Goal: Information Seeking & Learning: Compare options

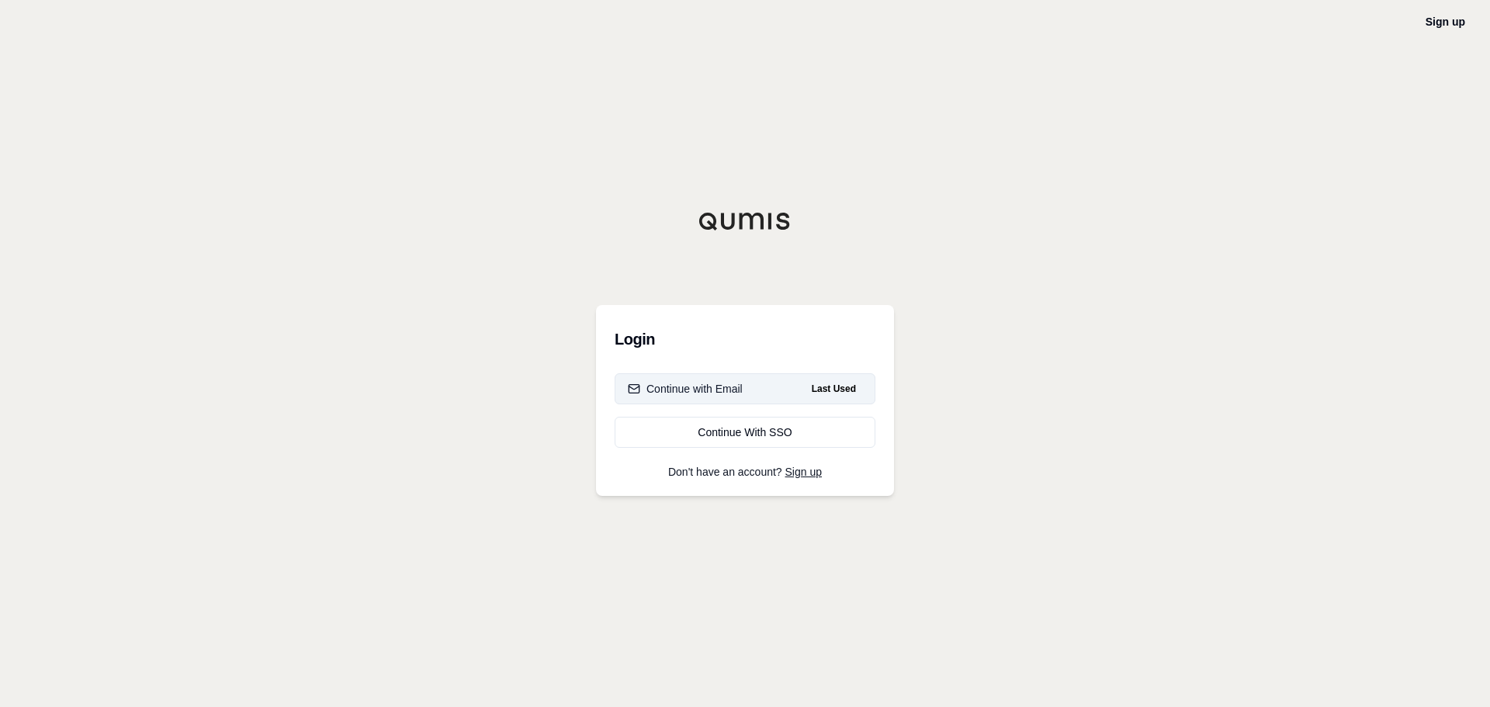
click at [683, 381] on div "Continue with Email" at bounding box center [685, 389] width 115 height 16
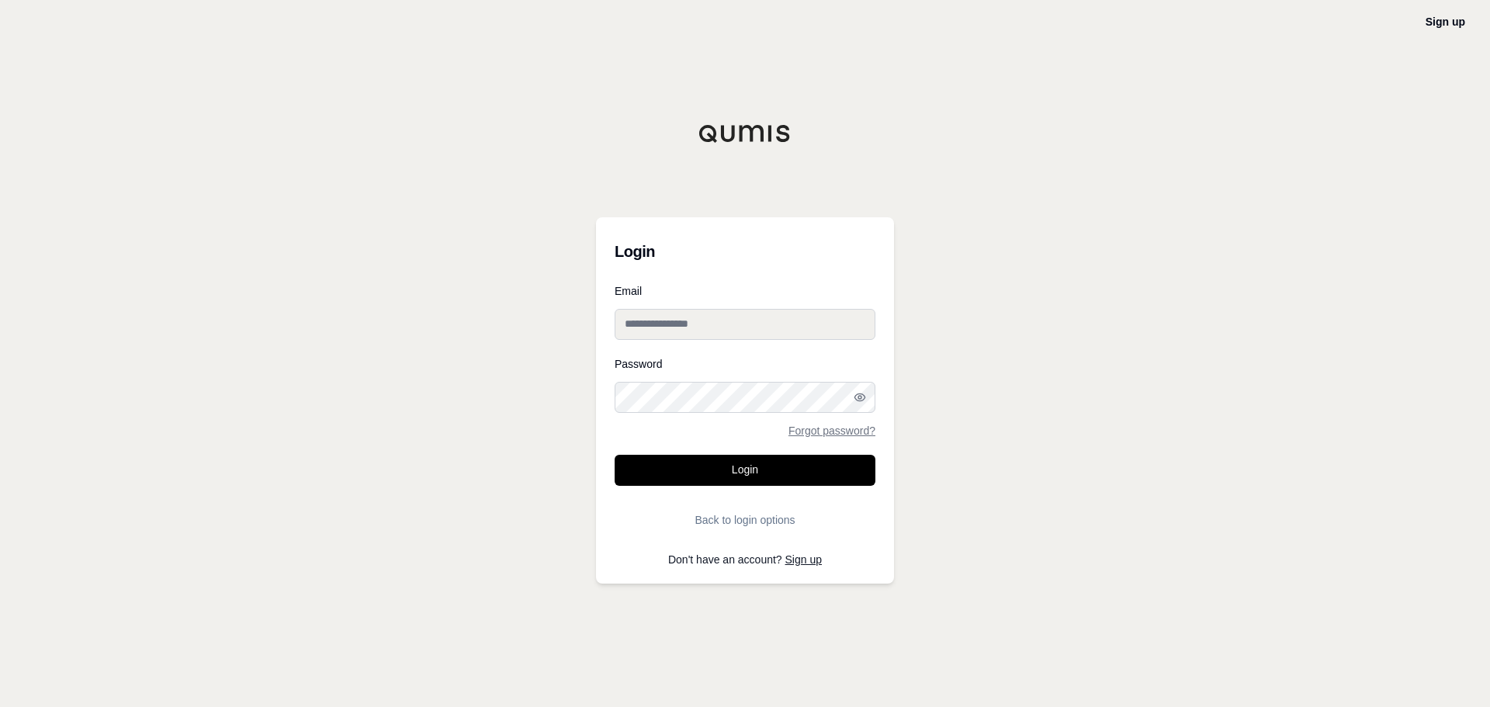
type input "**********"
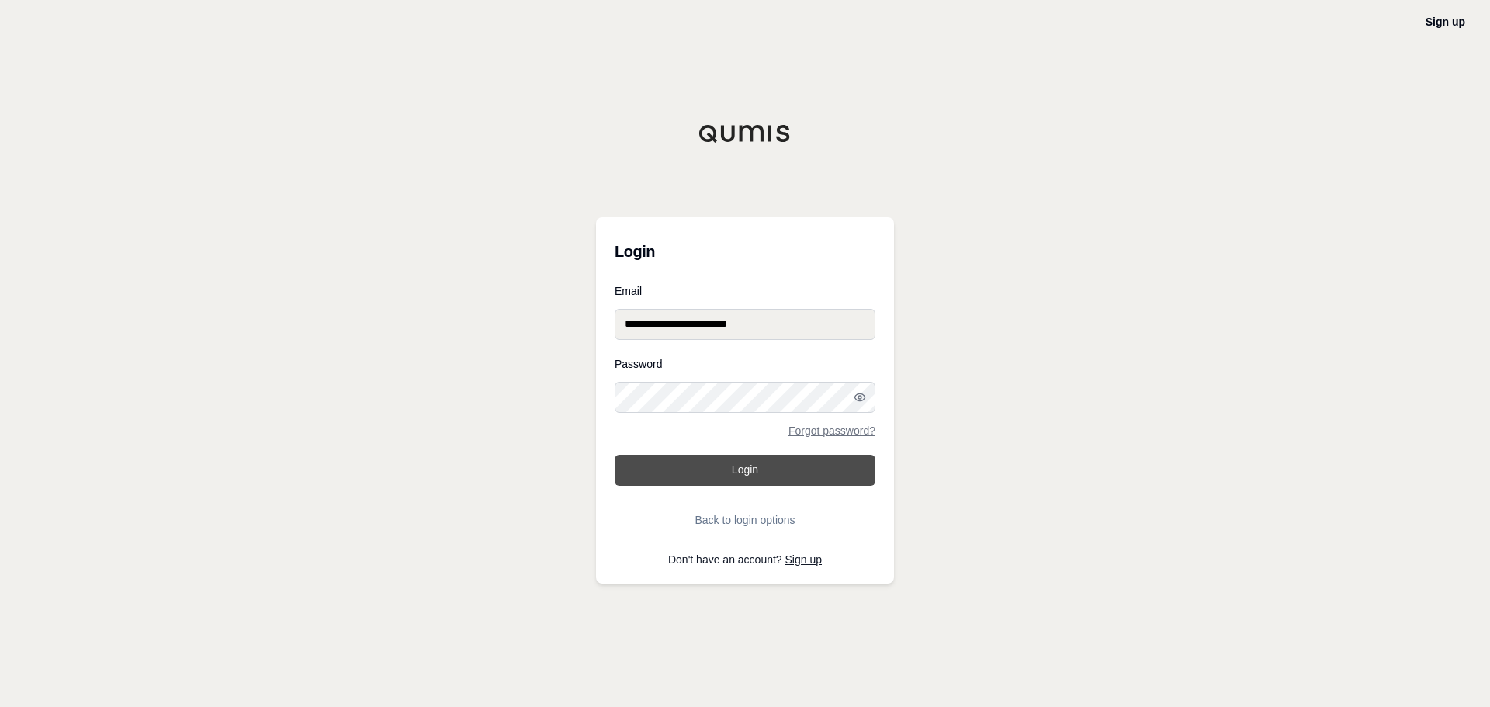
click at [704, 470] on button "Login" at bounding box center [745, 470] width 261 height 31
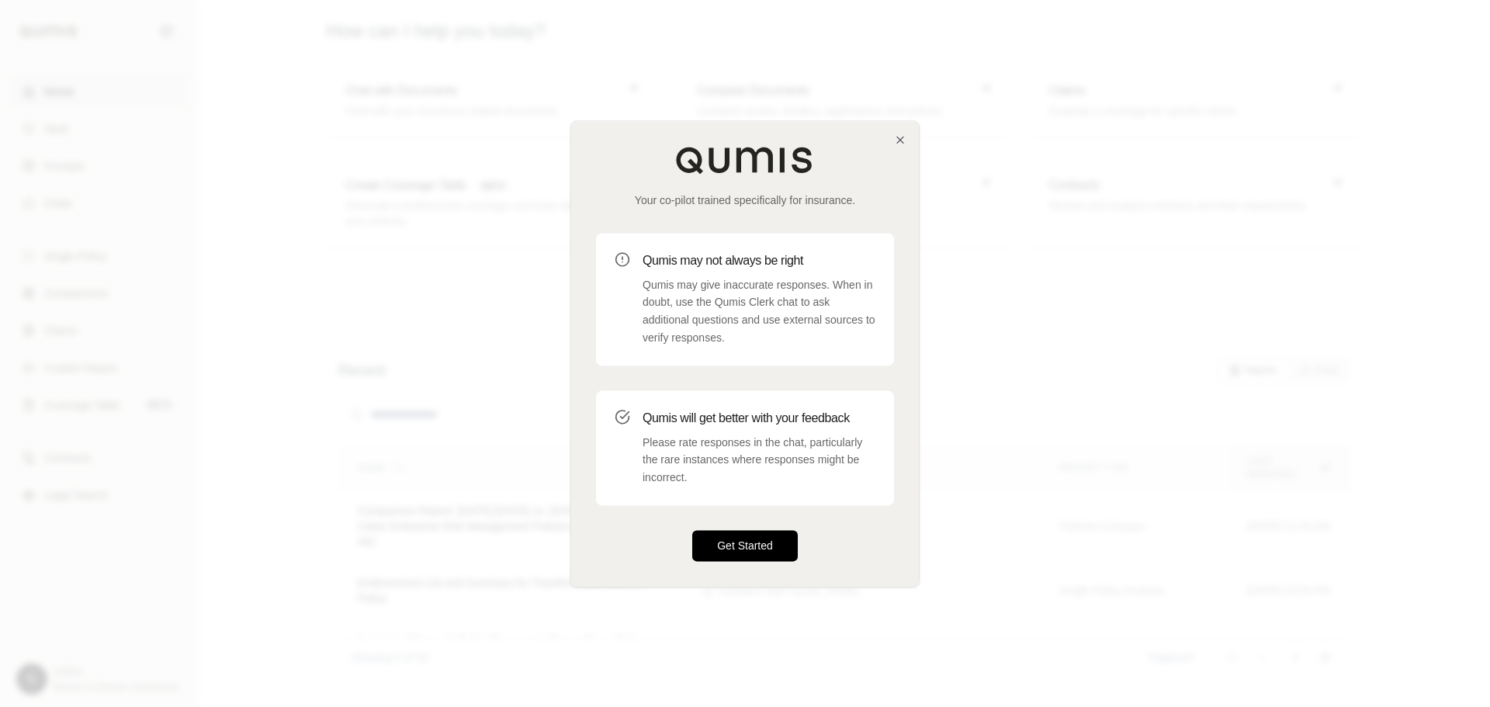
click at [771, 531] on button "Get Started" at bounding box center [745, 545] width 106 height 31
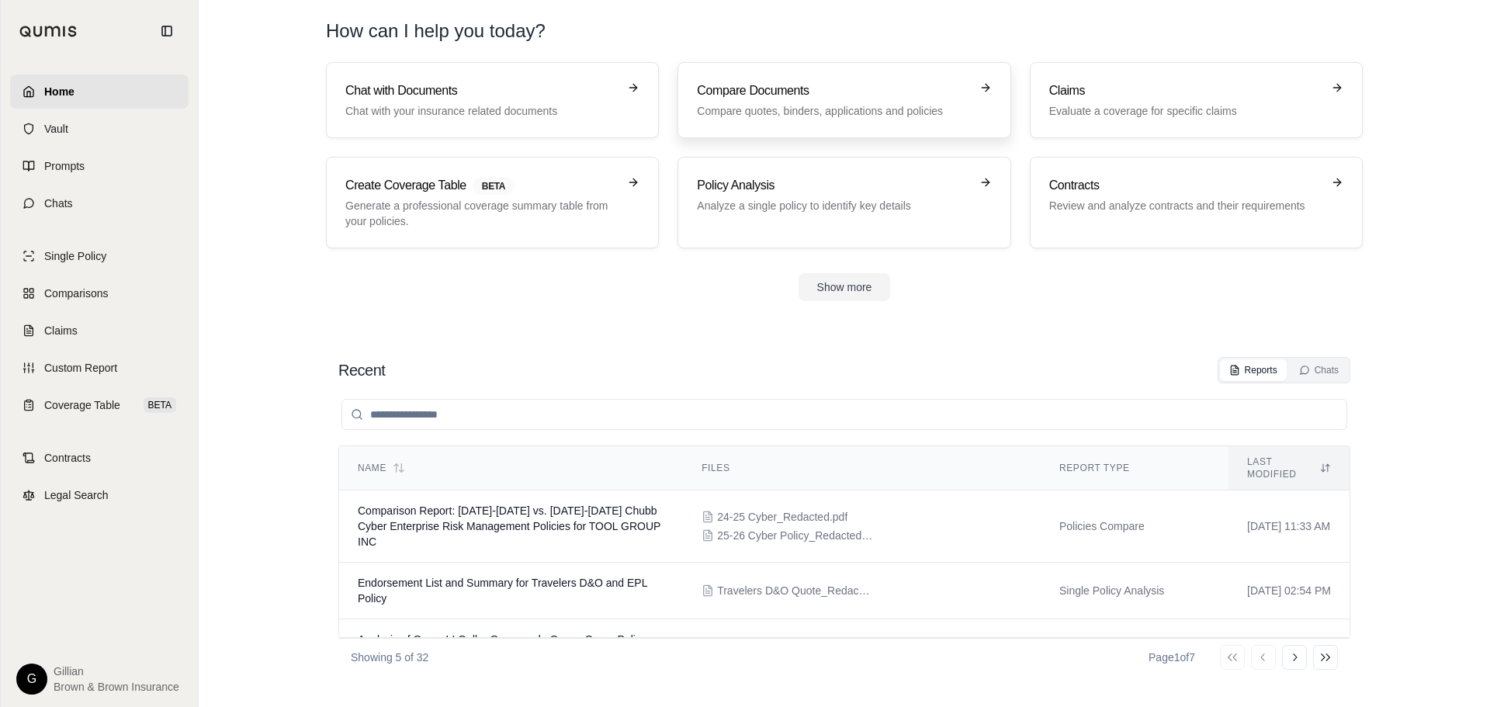
click at [801, 115] on p "Compare quotes, binders, applications and policies" at bounding box center [833, 111] width 272 height 16
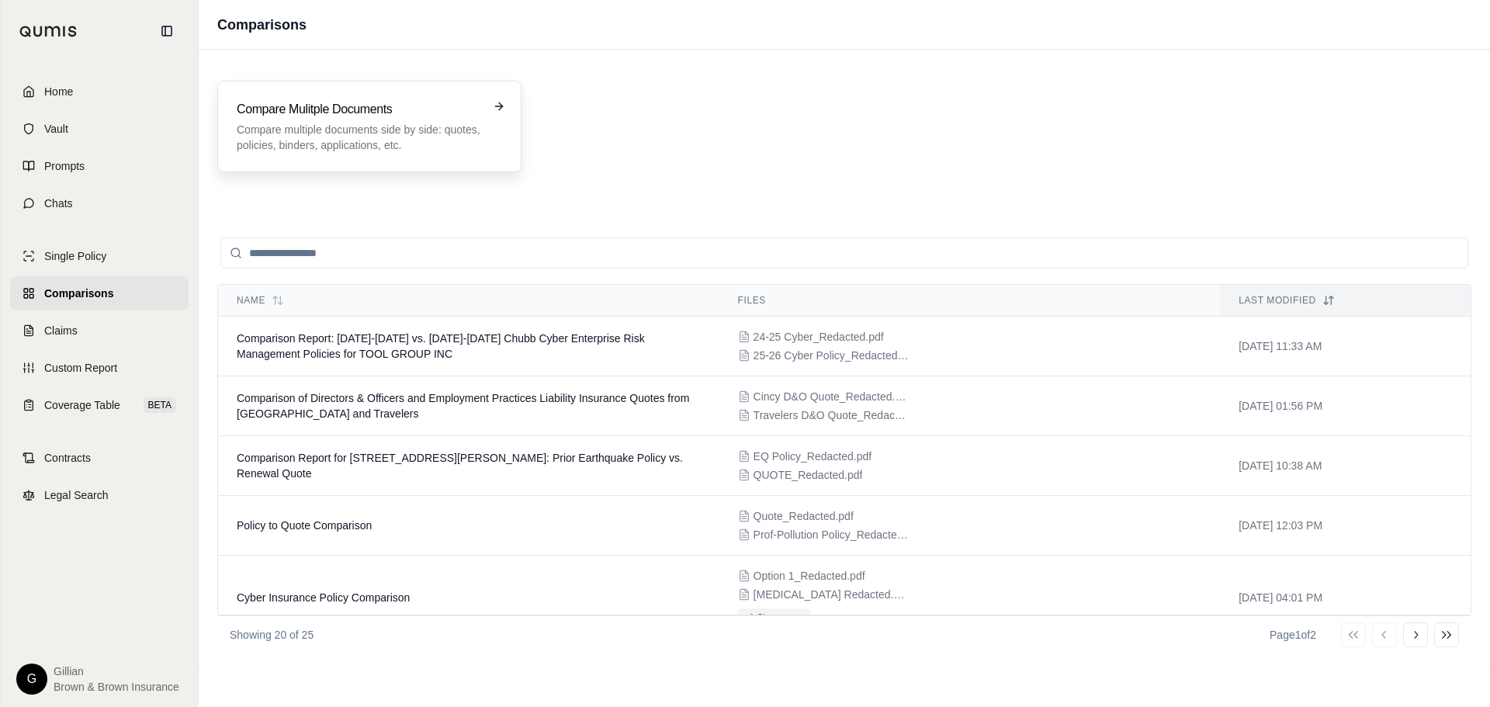
click at [487, 106] on div "Compare Mulitple Documents Compare multiple documents side by side: quotes, pol…" at bounding box center [369, 126] width 265 height 53
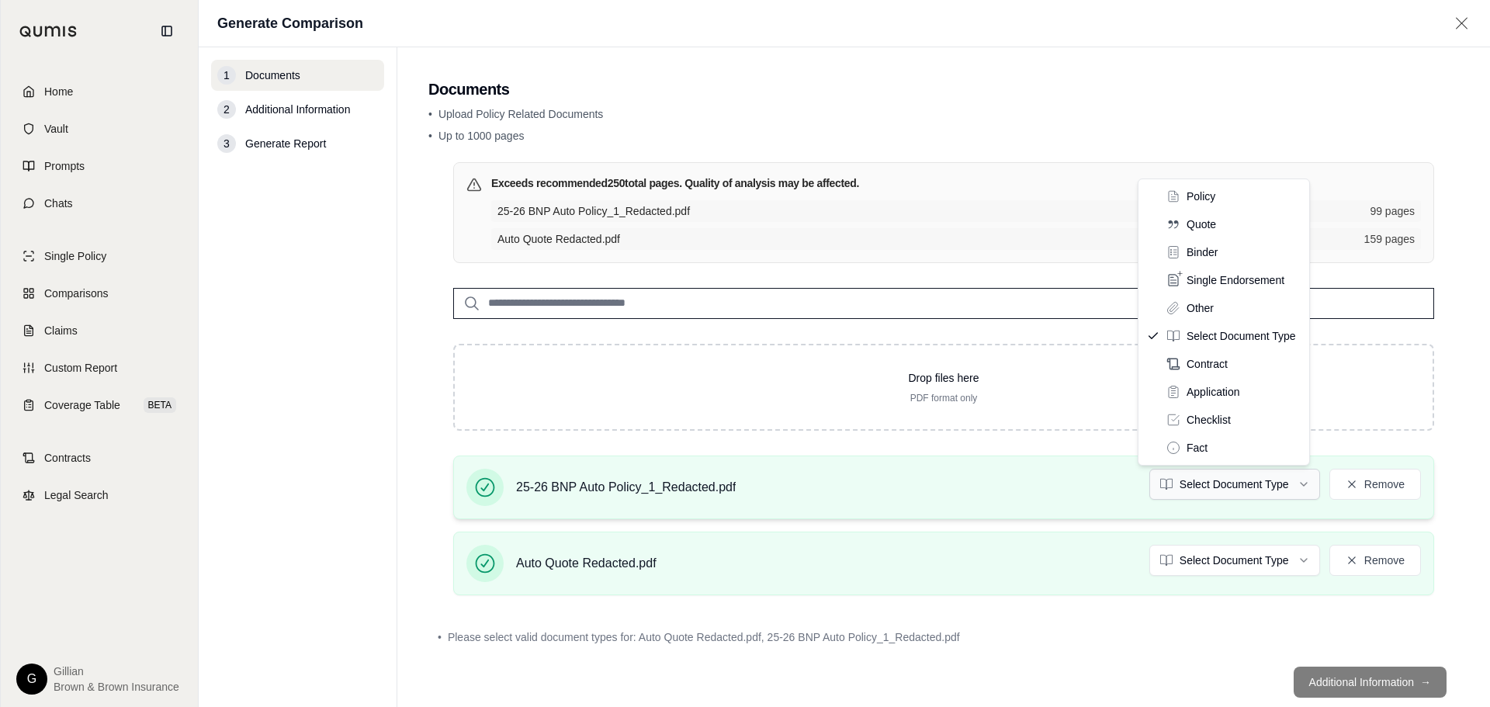
click at [1185, 480] on html "Home Vault Prompts Chats Single Policy Comparisons Claims Custom Report Coverag…" at bounding box center [745, 353] width 1490 height 707
click at [1204, 558] on html "Home Vault Prompts Chats Single Policy Comparisons Claims Custom Report Coverag…" at bounding box center [745, 353] width 1490 height 707
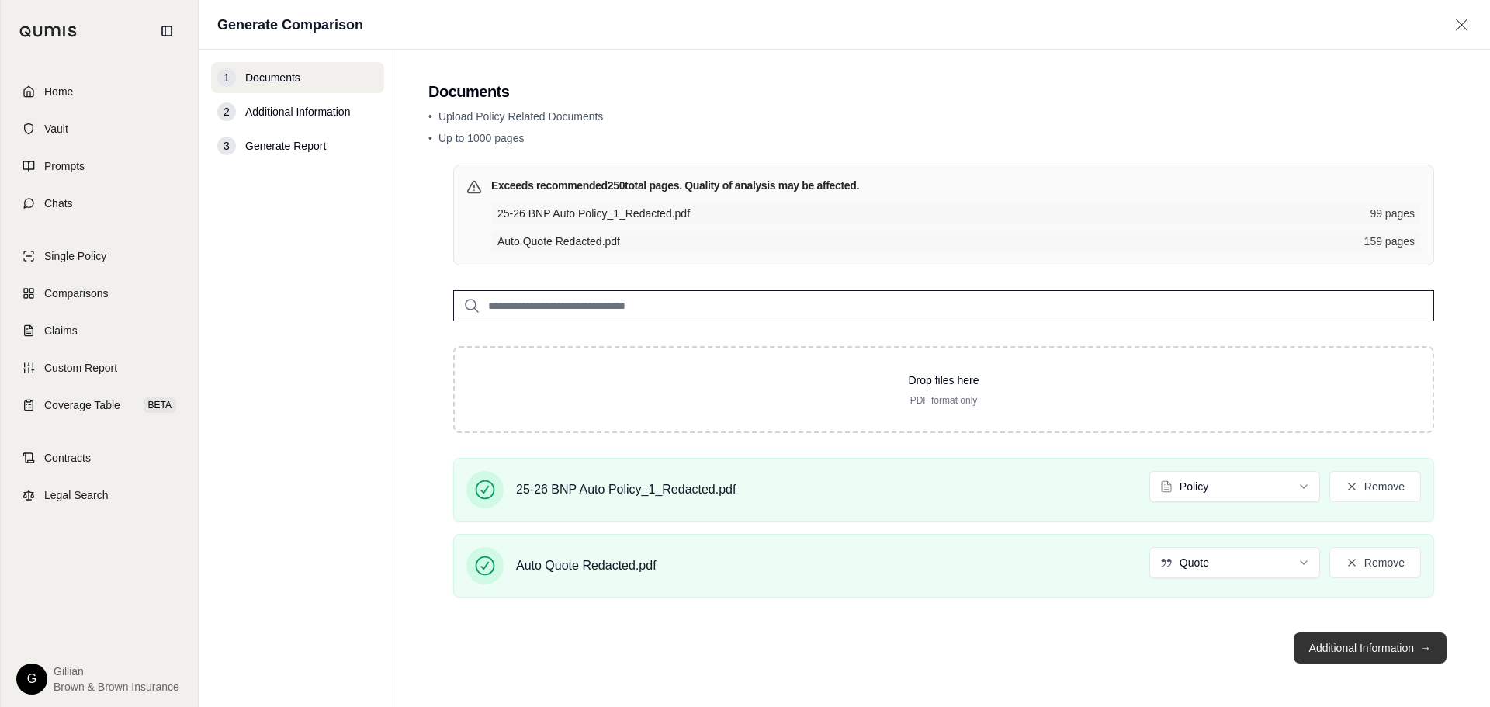
click at [1319, 643] on button "Additional Information →" at bounding box center [1370, 648] width 153 height 31
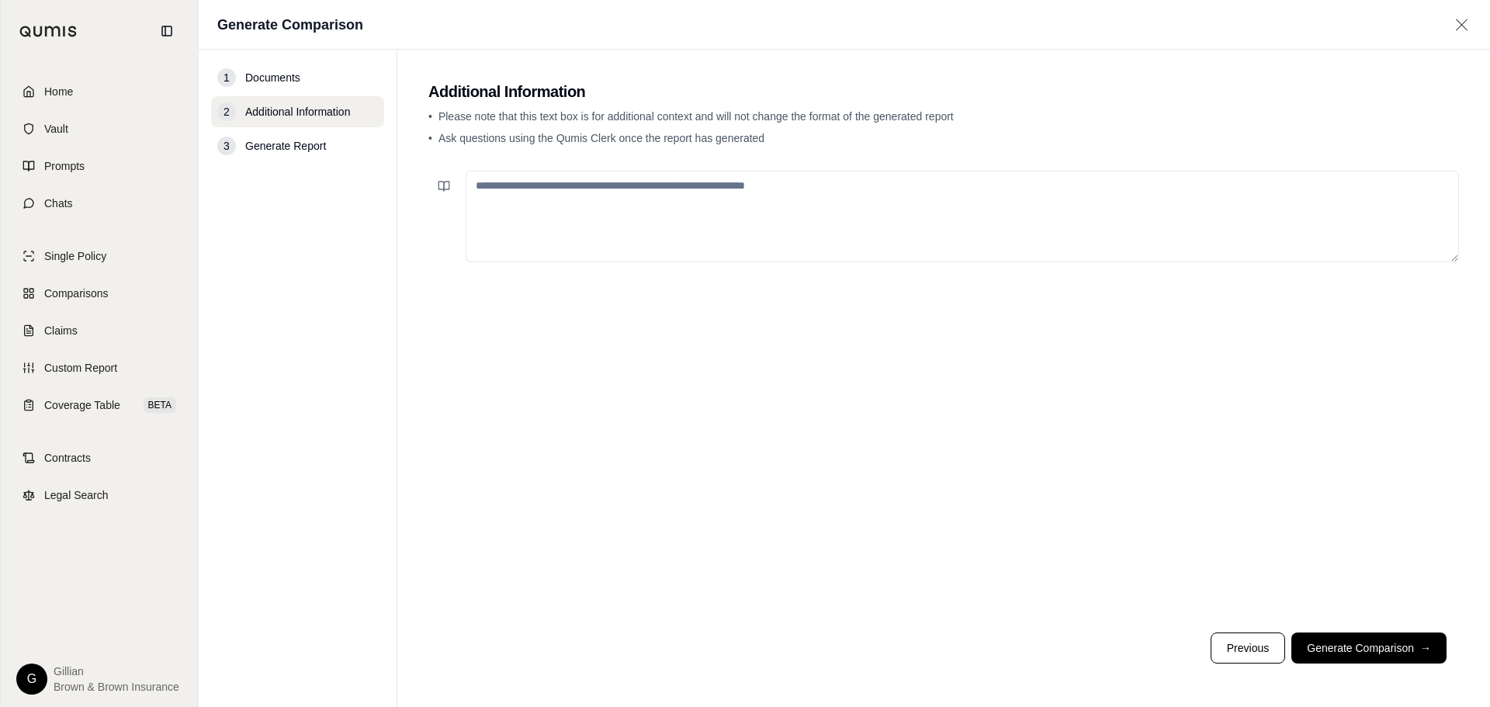
click at [540, 189] on textarea at bounding box center [963, 217] width 994 height 92
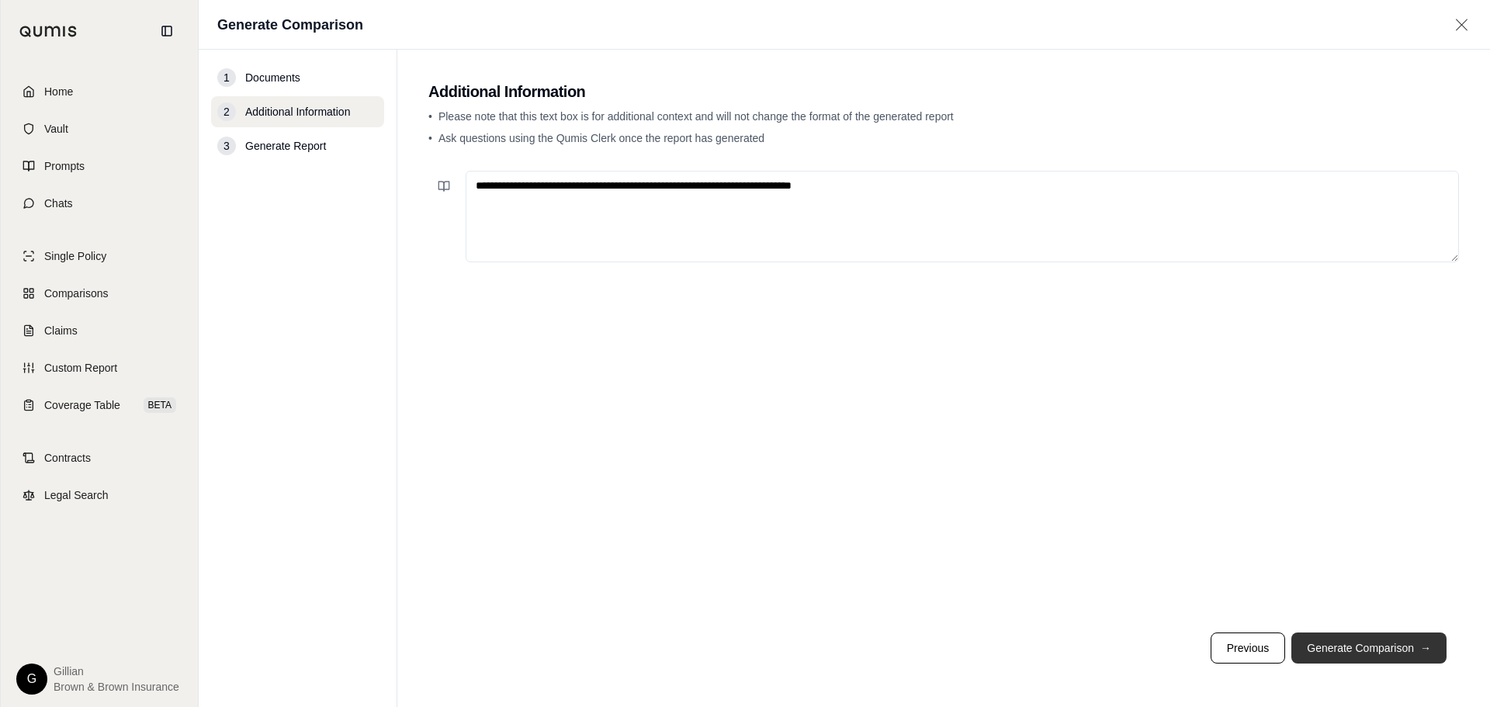
type textarea "**********"
click at [1372, 645] on button "Generate Comparison →" at bounding box center [1369, 648] width 155 height 31
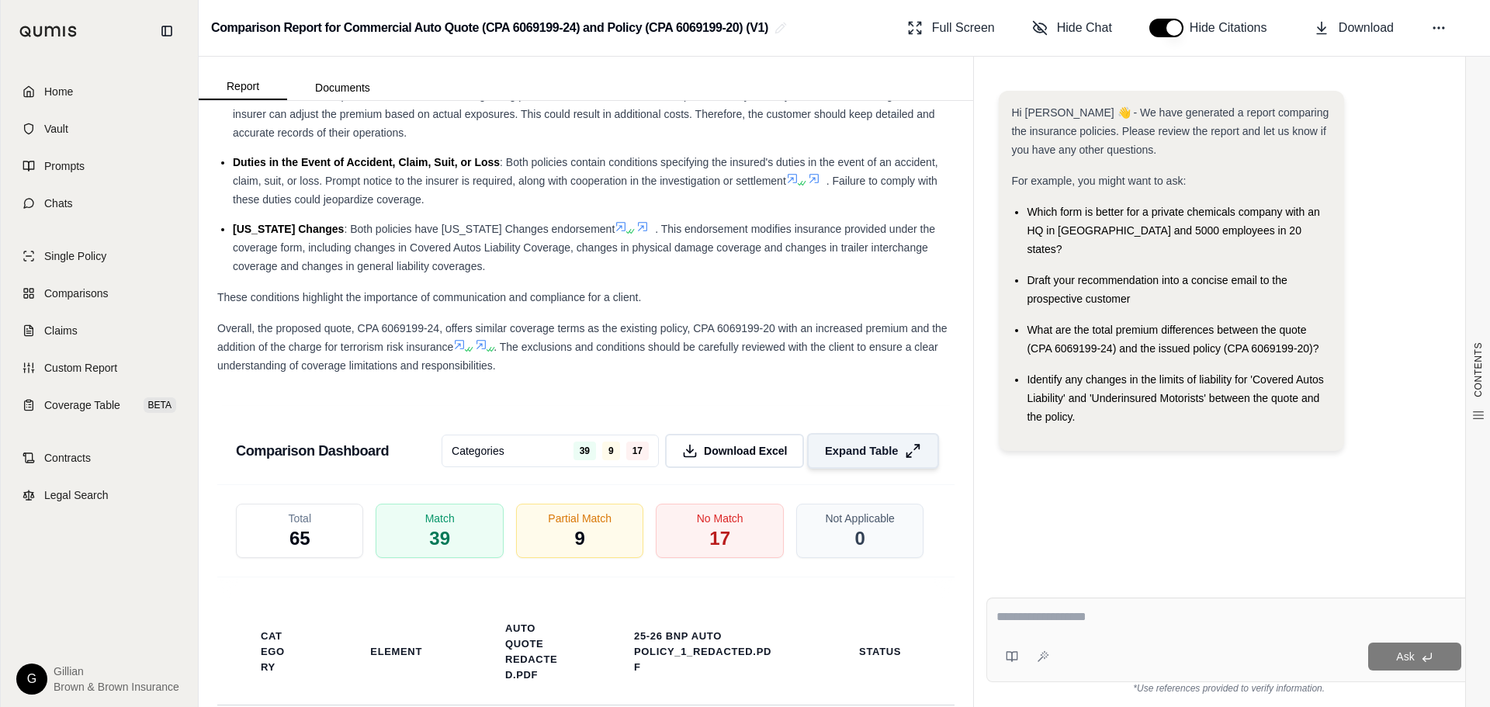
scroll to position [2949, 0]
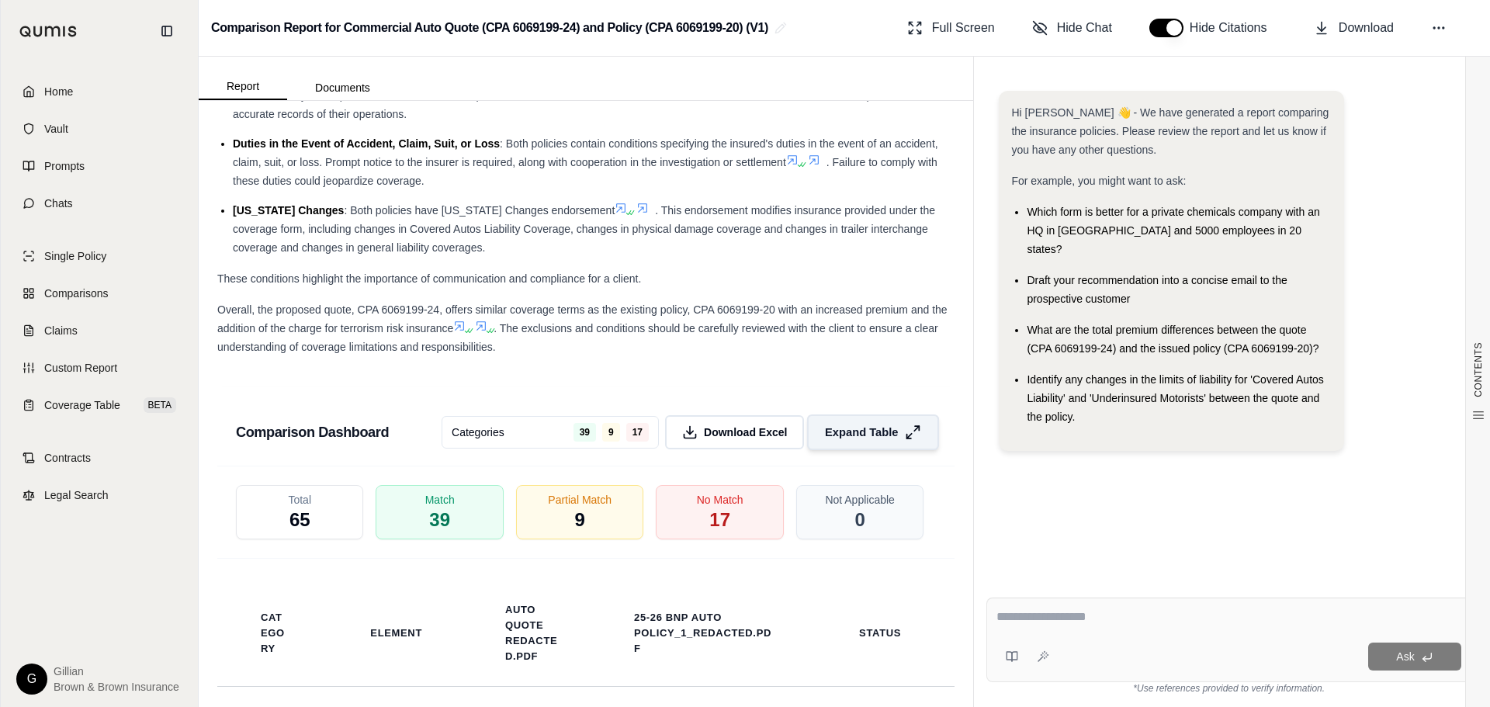
click at [898, 450] on button "Expand Table" at bounding box center [873, 432] width 132 height 36
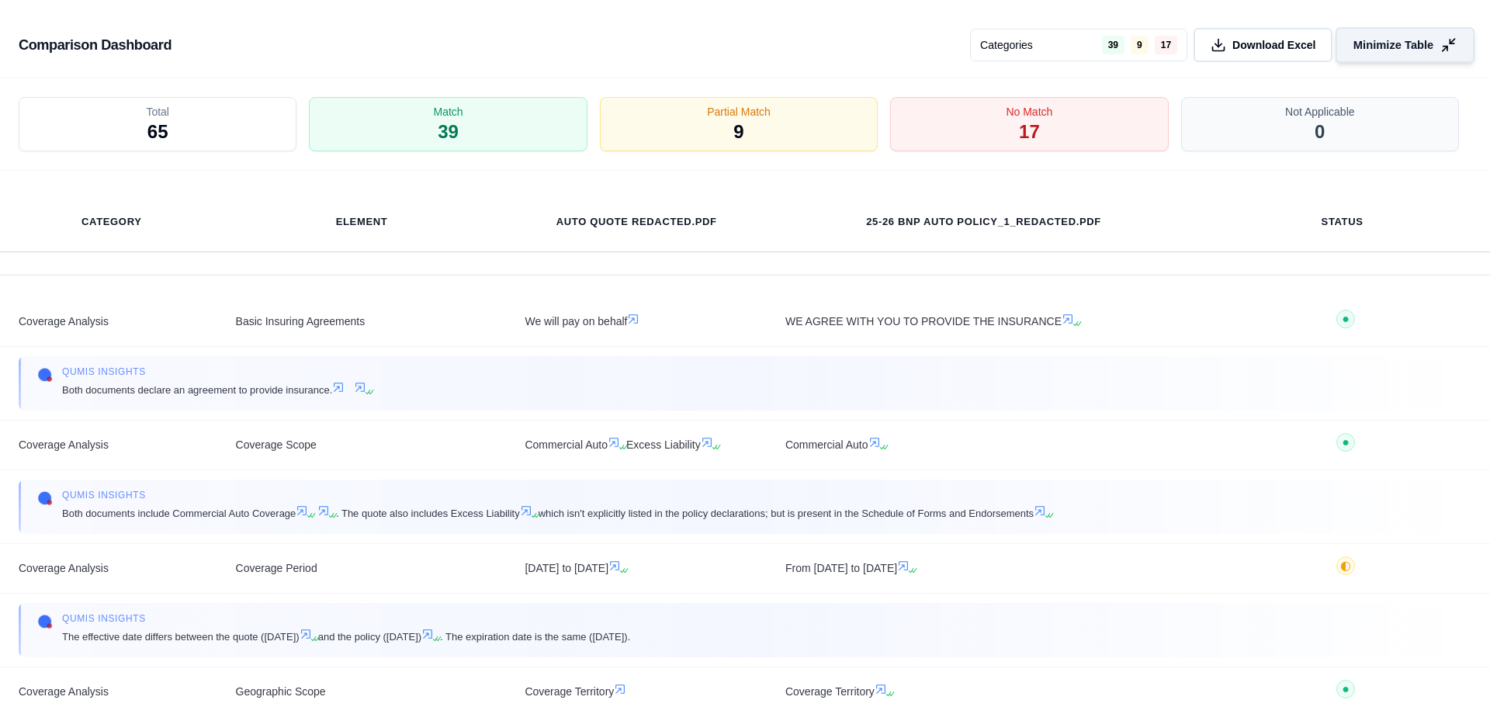
scroll to position [2648, 0]
click at [1437, 50] on button "Minimize Table" at bounding box center [1405, 45] width 139 height 36
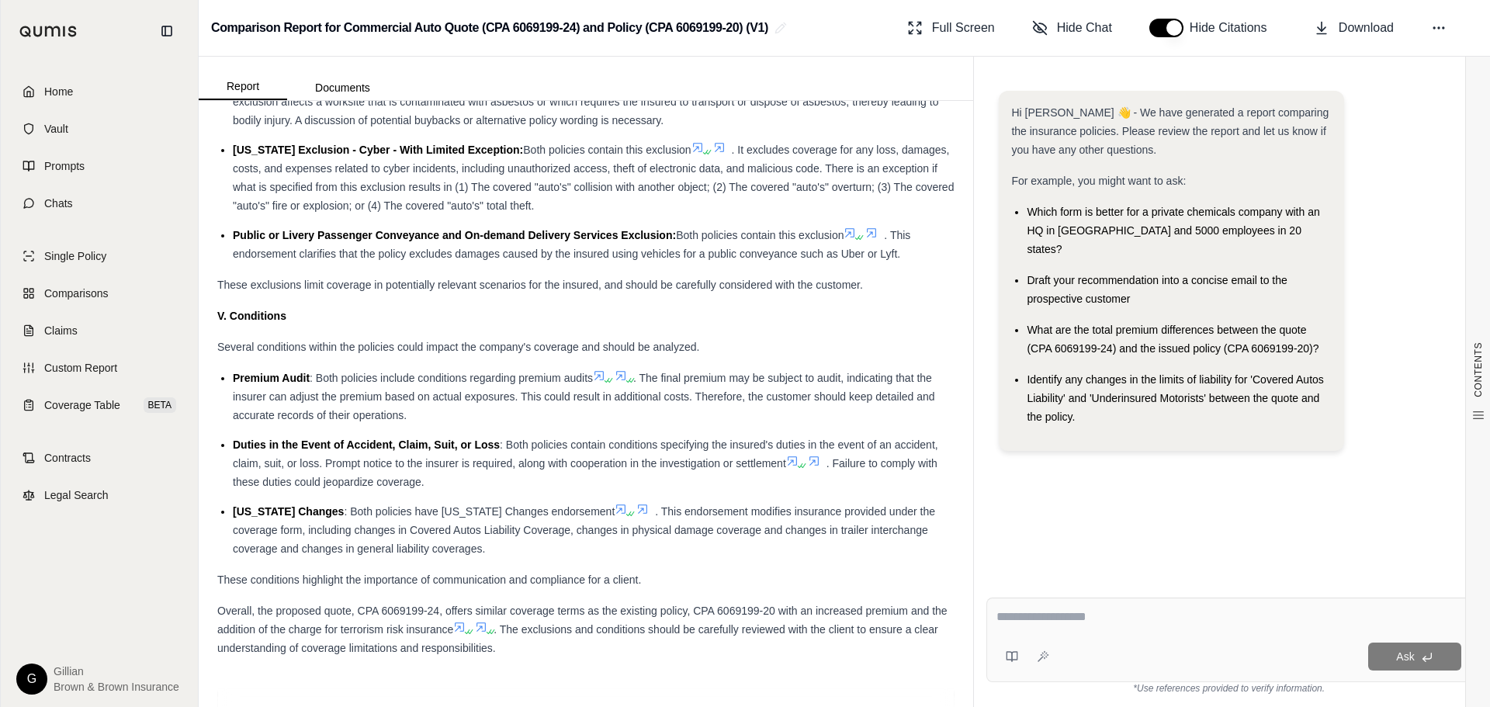
scroll to position [2949, 0]
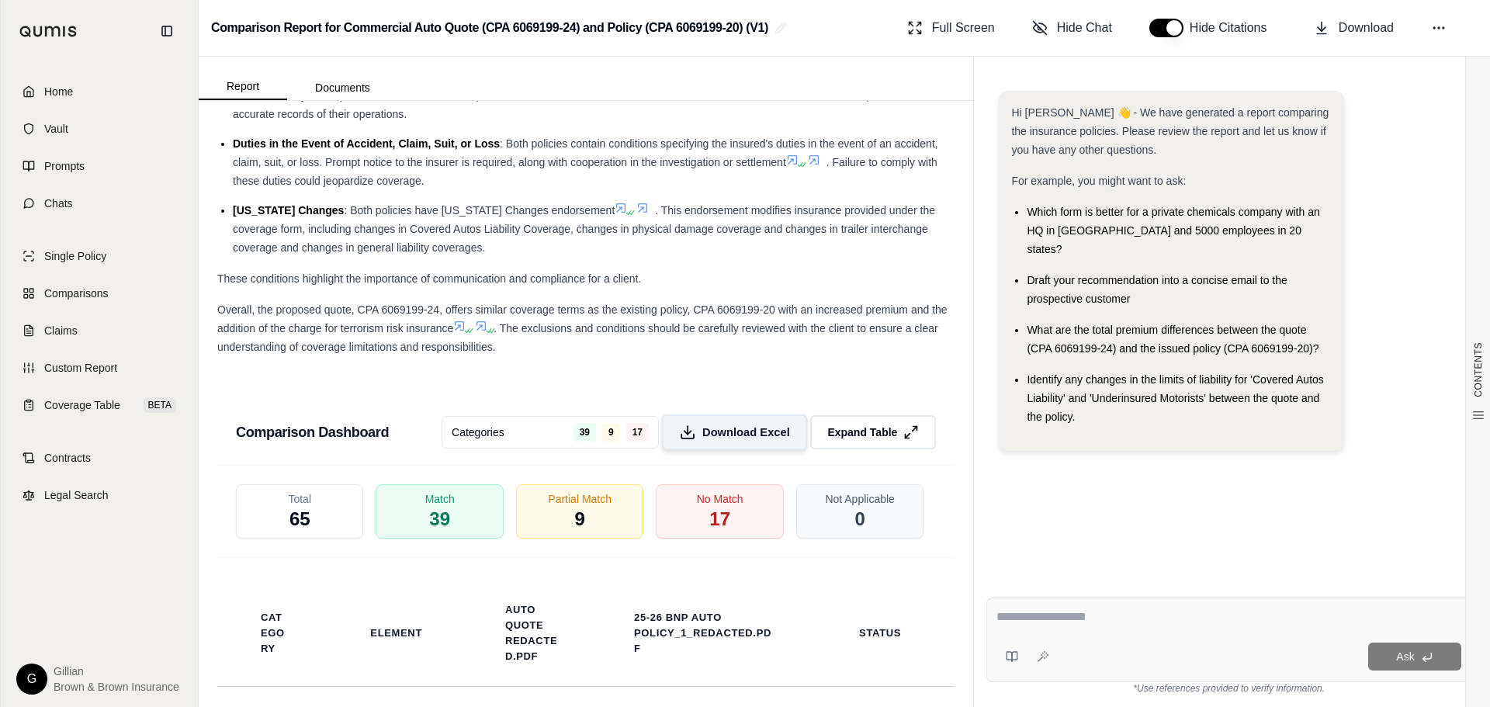
click at [749, 441] on span "Download Excel" at bounding box center [746, 433] width 88 height 16
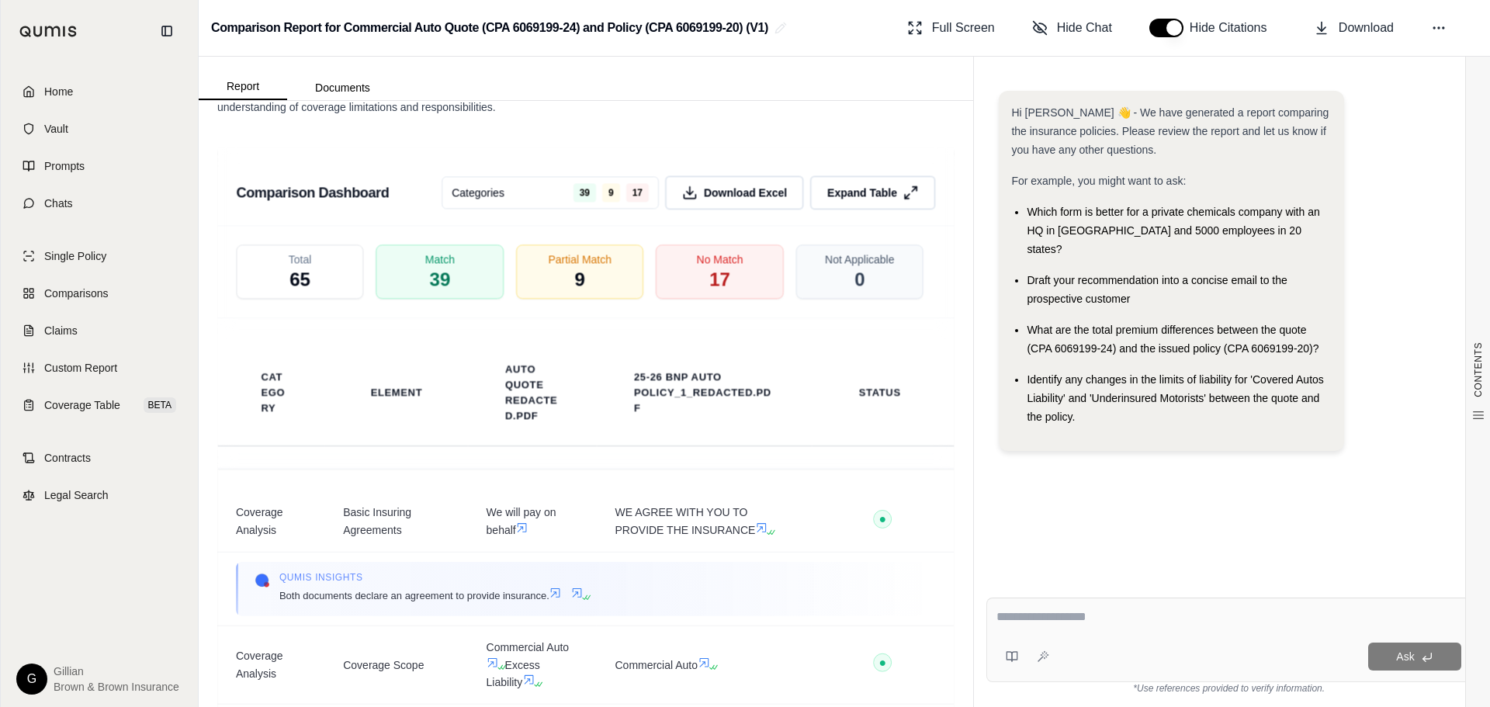
scroll to position [3306, 0]
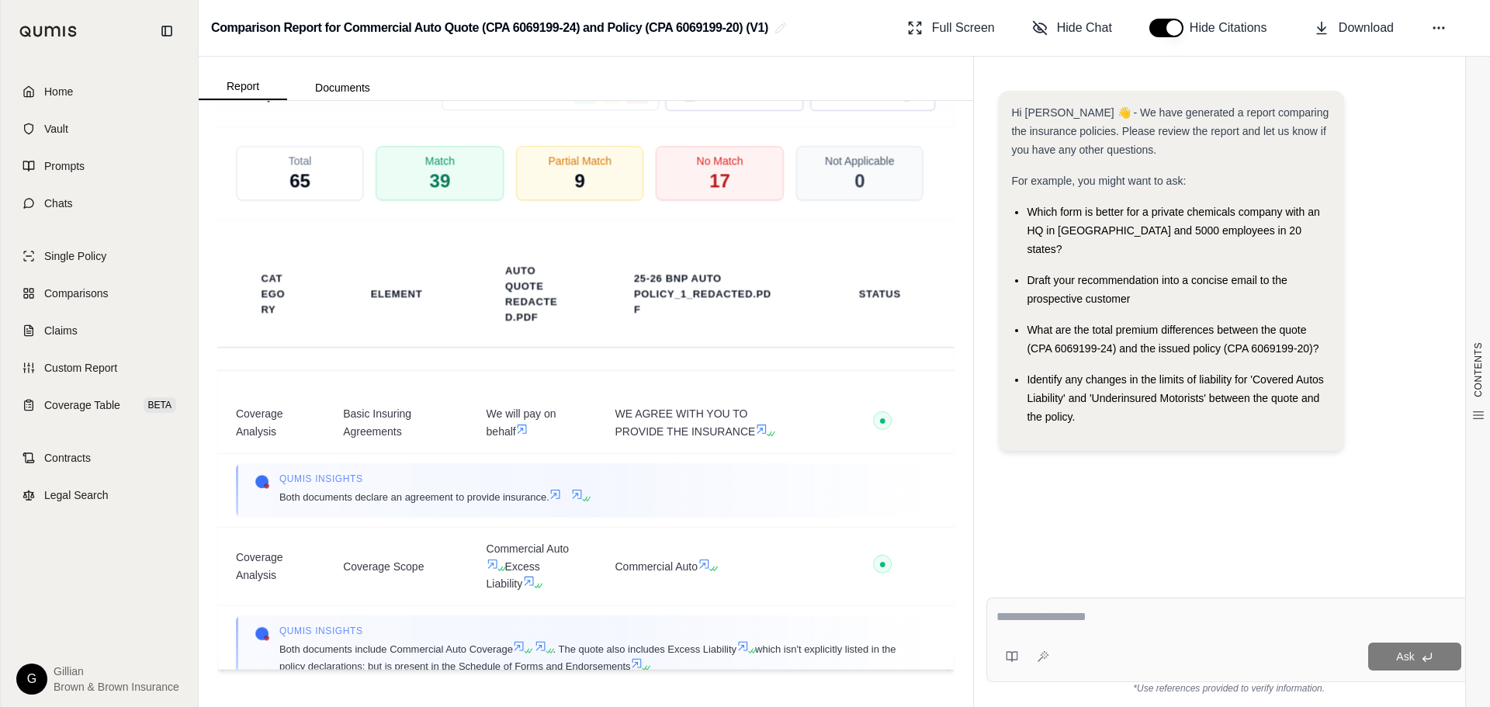
click at [1065, 623] on textarea at bounding box center [1229, 617] width 465 height 19
type textarea "**********"
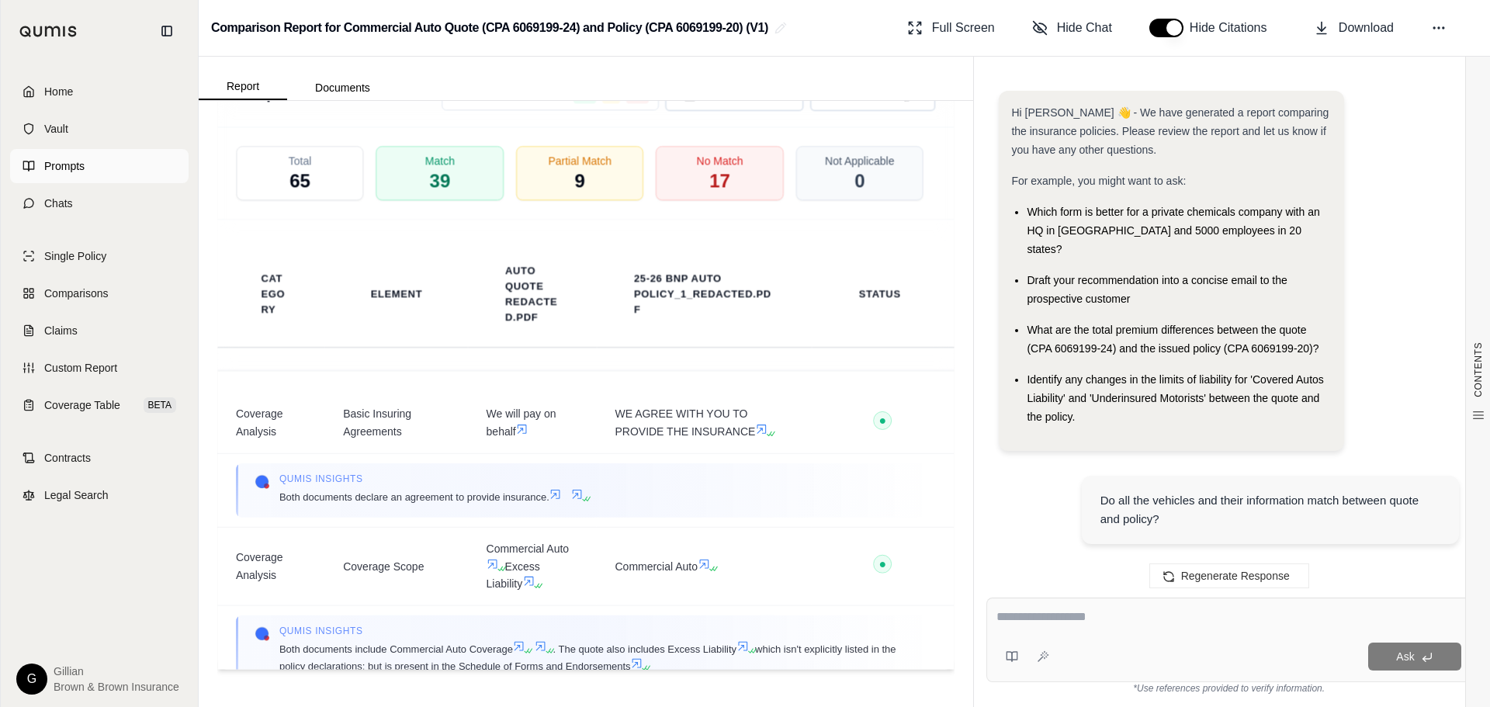
scroll to position [2143, 0]
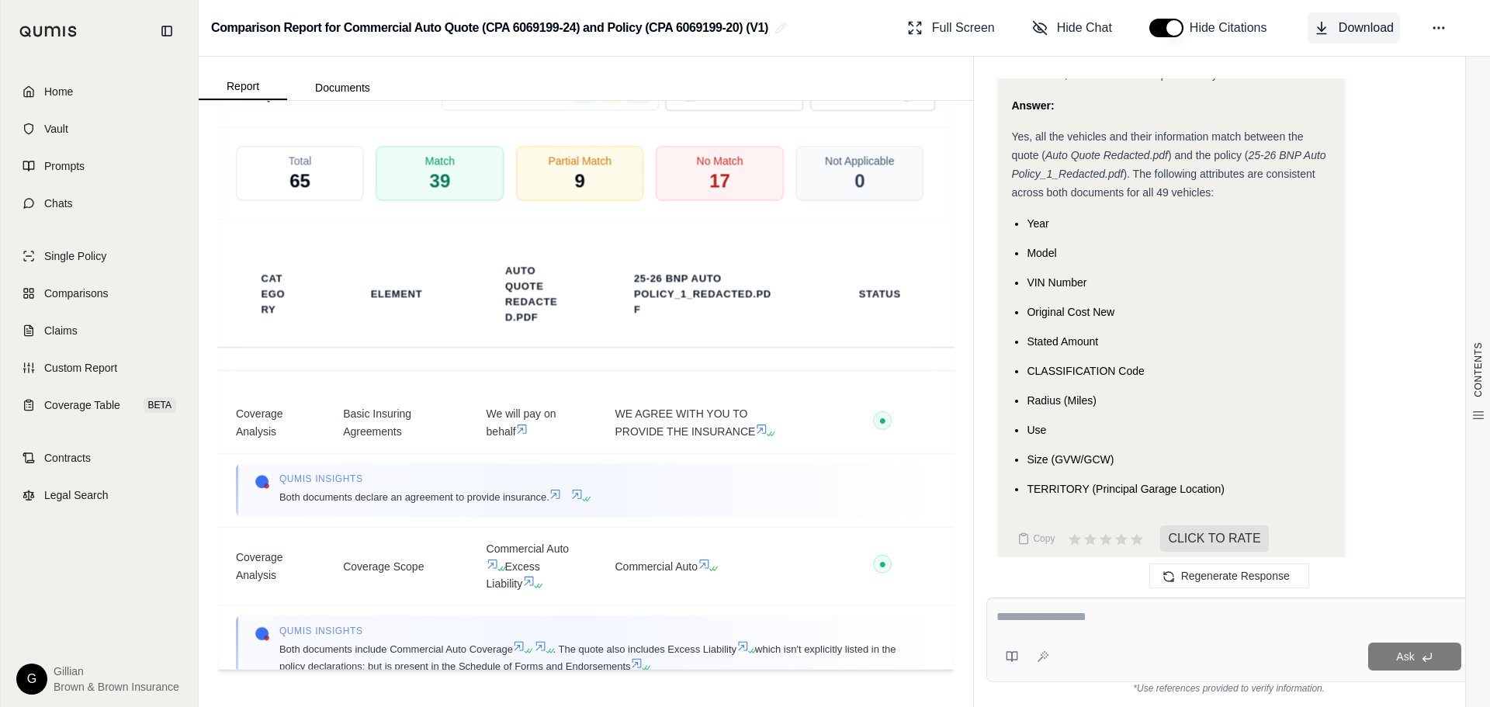
click at [1366, 40] on button "Download" at bounding box center [1354, 27] width 92 height 31
click at [95, 91] on link "Home" at bounding box center [99, 92] width 179 height 34
